Goal: Entertainment & Leisure: Consume media (video, audio)

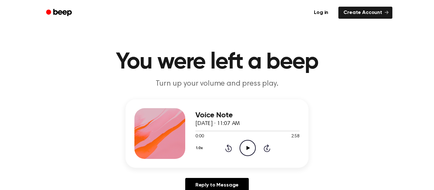
click at [248, 152] on icon "Play Audio" at bounding box center [248, 148] width 16 height 16
click at [228, 149] on icon "Rewind 5 seconds" at bounding box center [228, 148] width 7 height 8
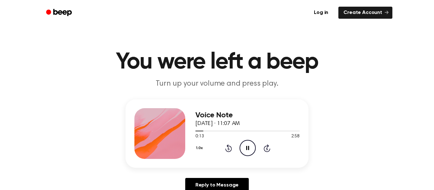
click at [228, 149] on icon "Rewind 5 seconds" at bounding box center [228, 148] width 7 height 8
click at [228, 148] on icon "Rewind 5 seconds" at bounding box center [228, 148] width 7 height 8
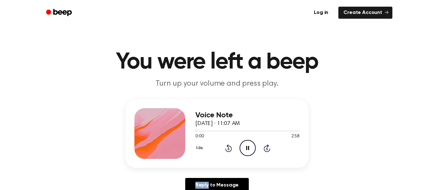
click at [228, 148] on icon "Rewind 5 seconds" at bounding box center [228, 148] width 7 height 8
click at [245, 150] on icon "Play Audio" at bounding box center [248, 148] width 16 height 16
click at [246, 147] on icon at bounding box center [247, 148] width 3 height 4
click at [230, 150] on icon "Rewind 5 seconds" at bounding box center [228, 148] width 7 height 8
click at [242, 146] on icon "Play Audio" at bounding box center [248, 148] width 16 height 16
